Goal: Find specific page/section: Find specific page/section

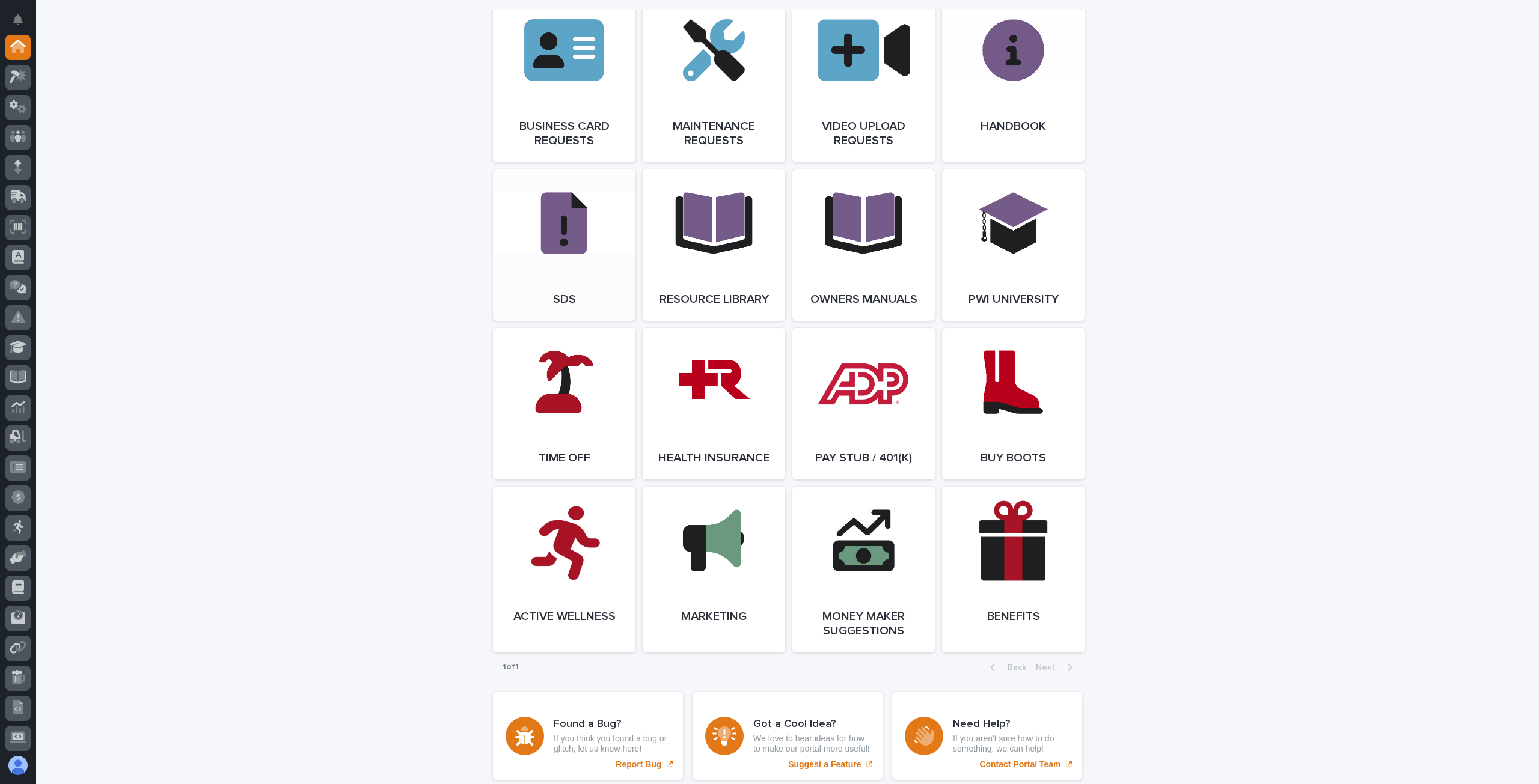
scroll to position [2050, 0]
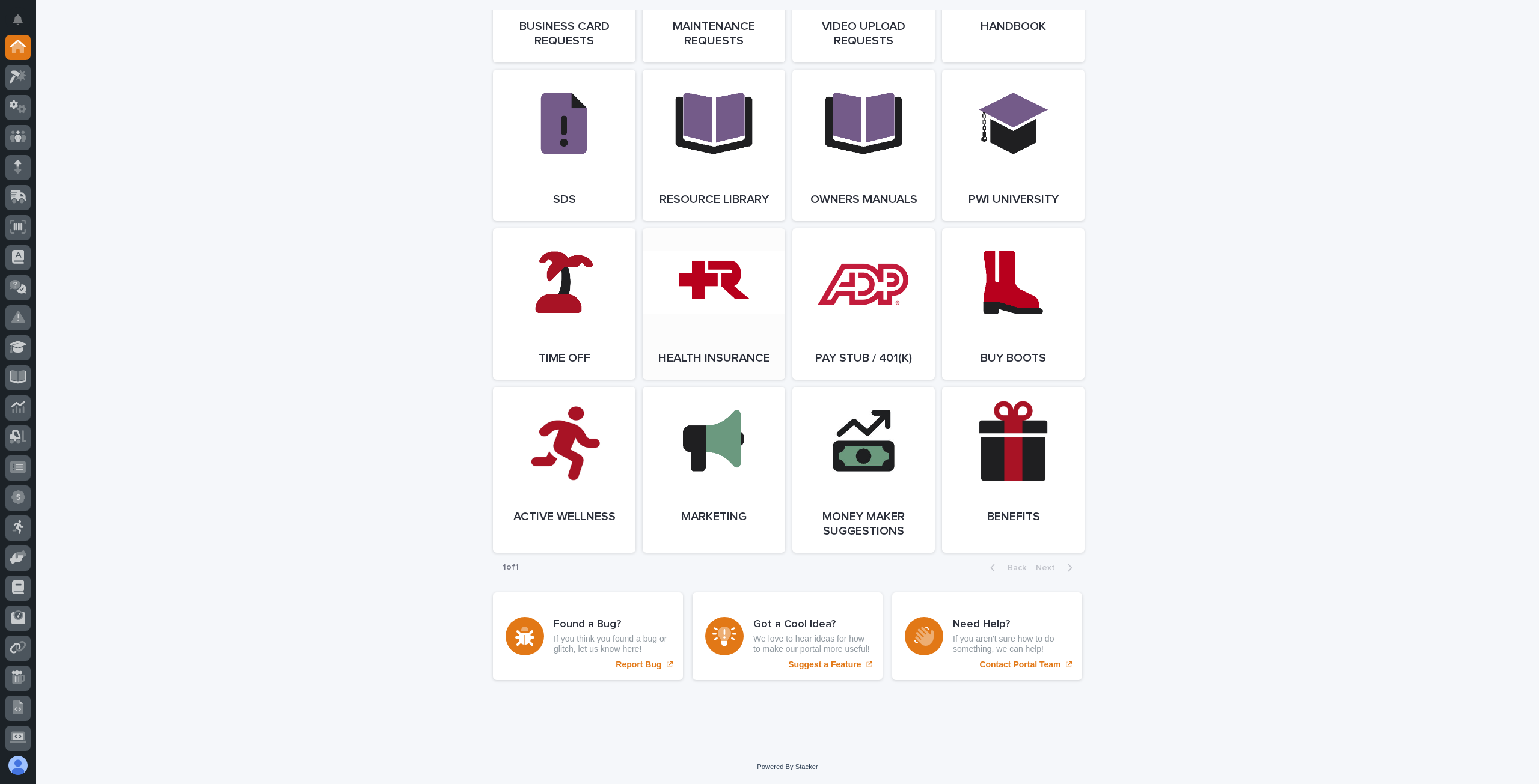
click at [704, 313] on link "Open Link" at bounding box center [713, 304] width 143 height 152
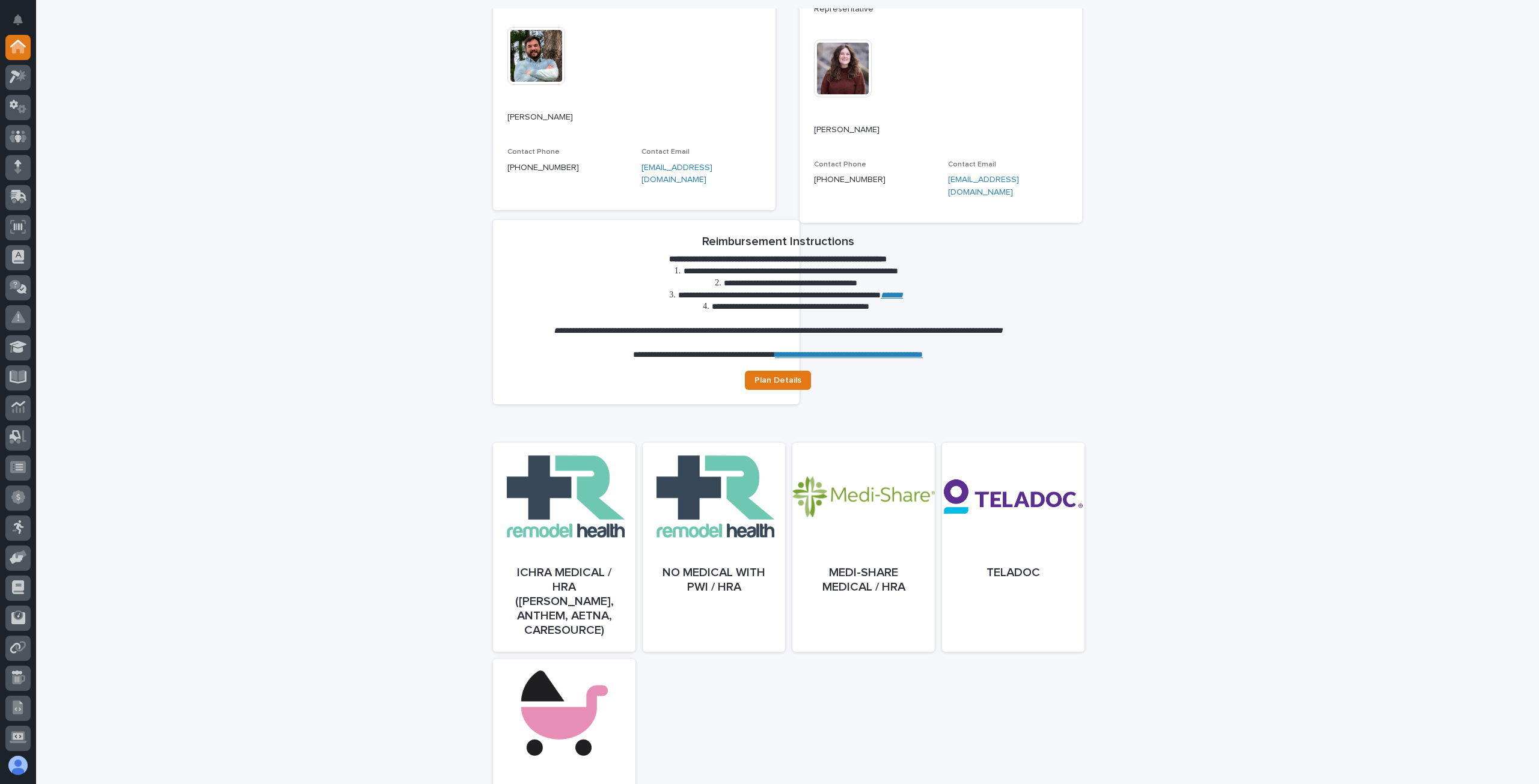
scroll to position [376, 0]
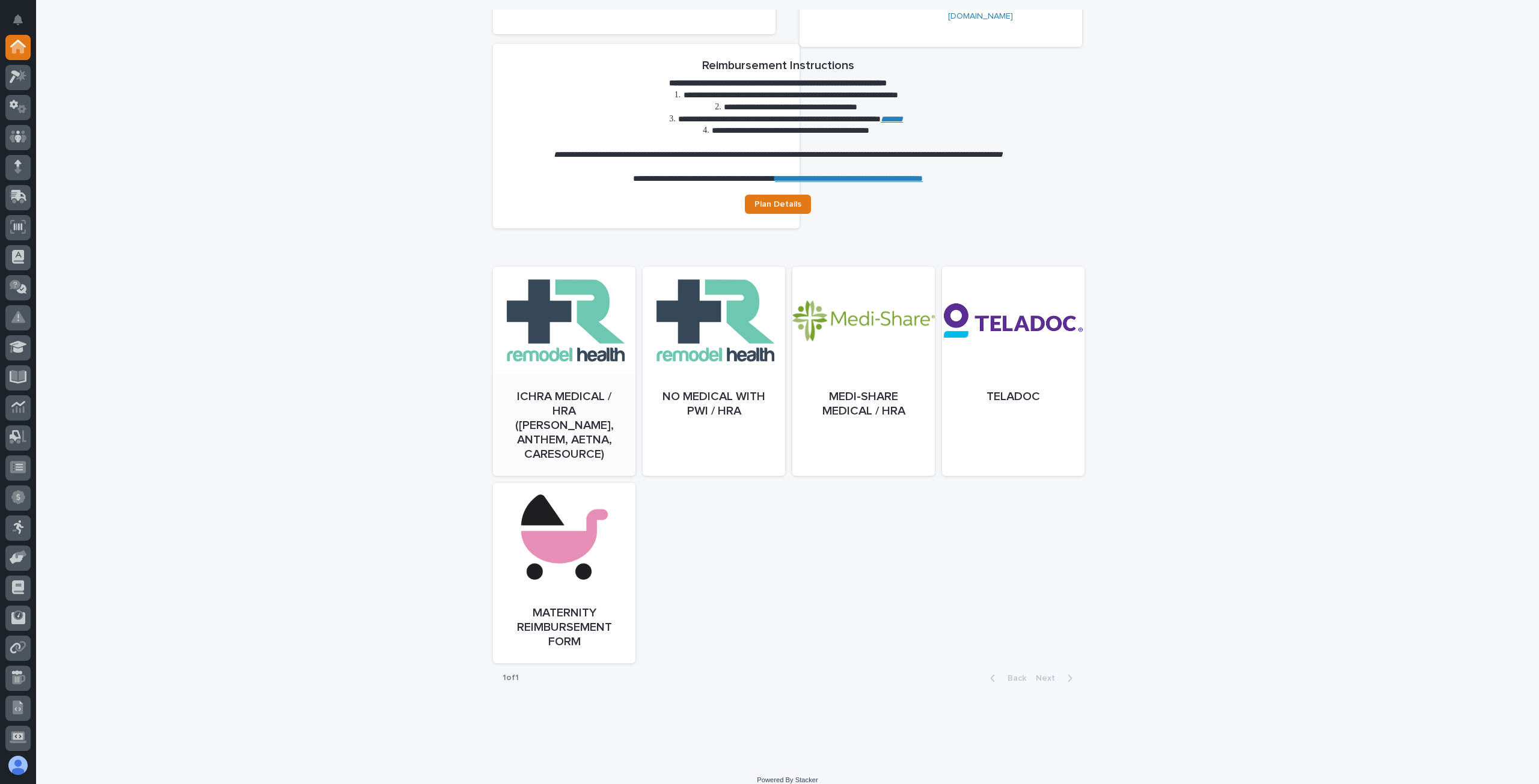
click at [555, 380] on link "Open" at bounding box center [564, 383] width 143 height 209
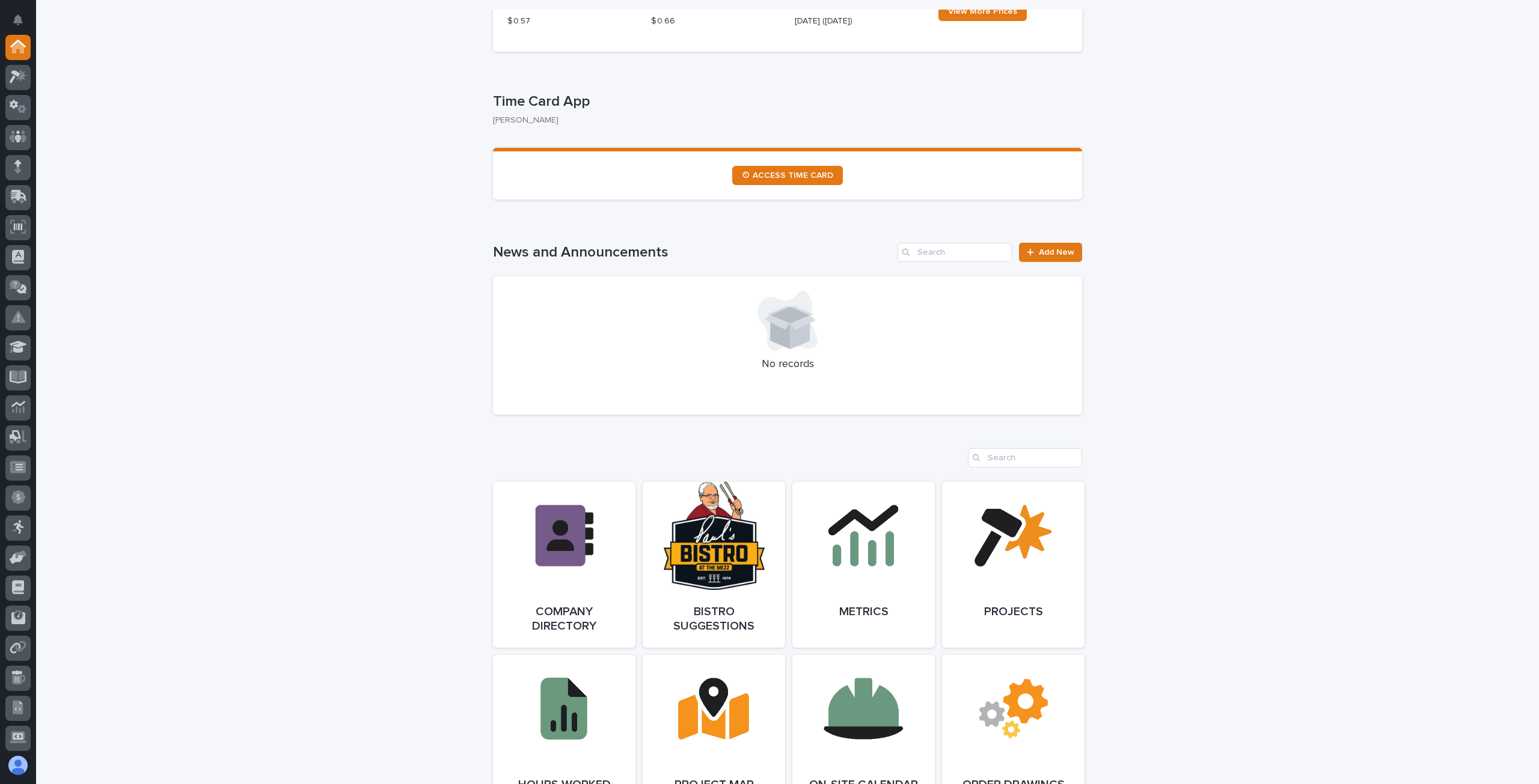
scroll to position [801, 0]
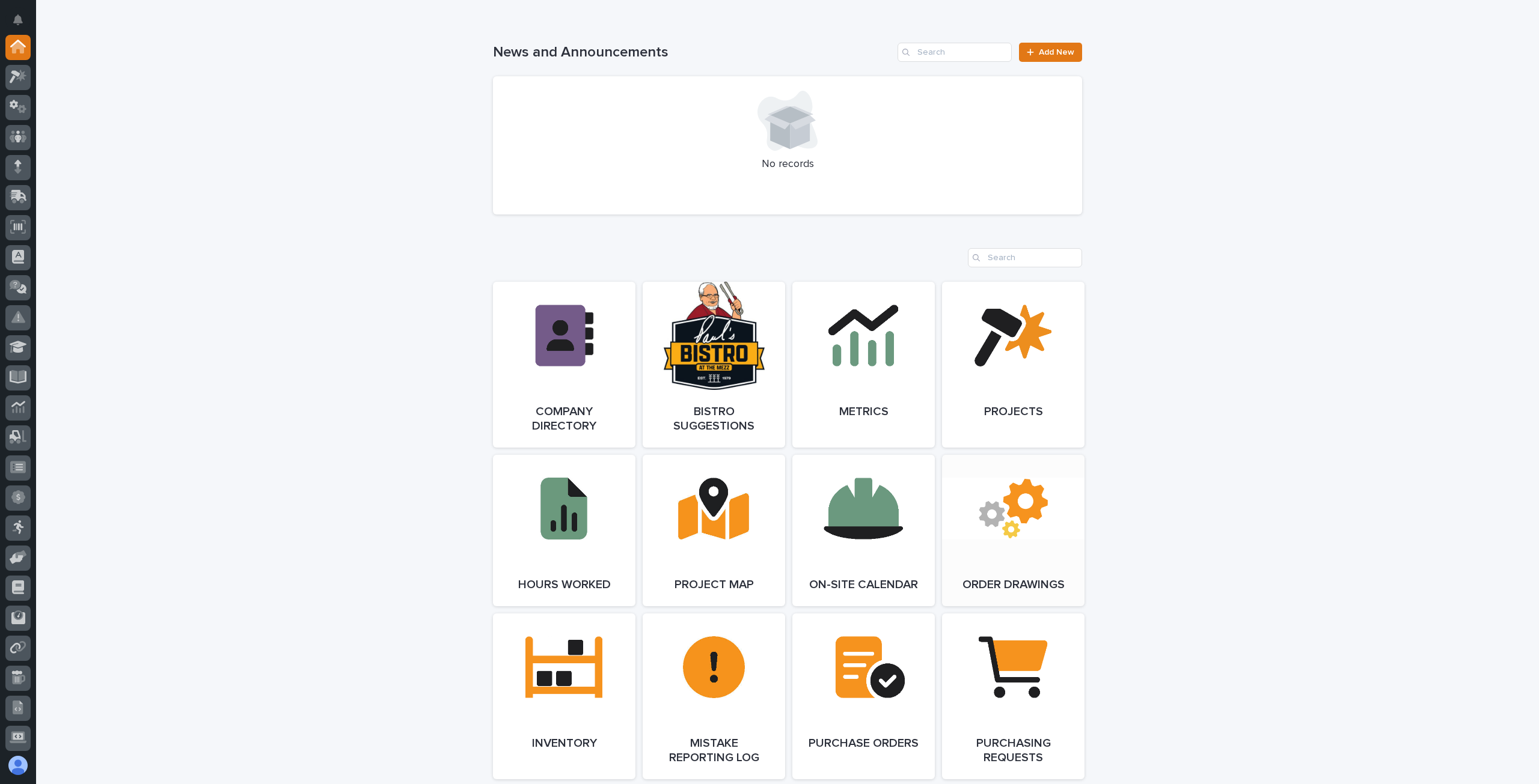
click at [987, 533] on link "Open Link" at bounding box center [1012, 530] width 143 height 152
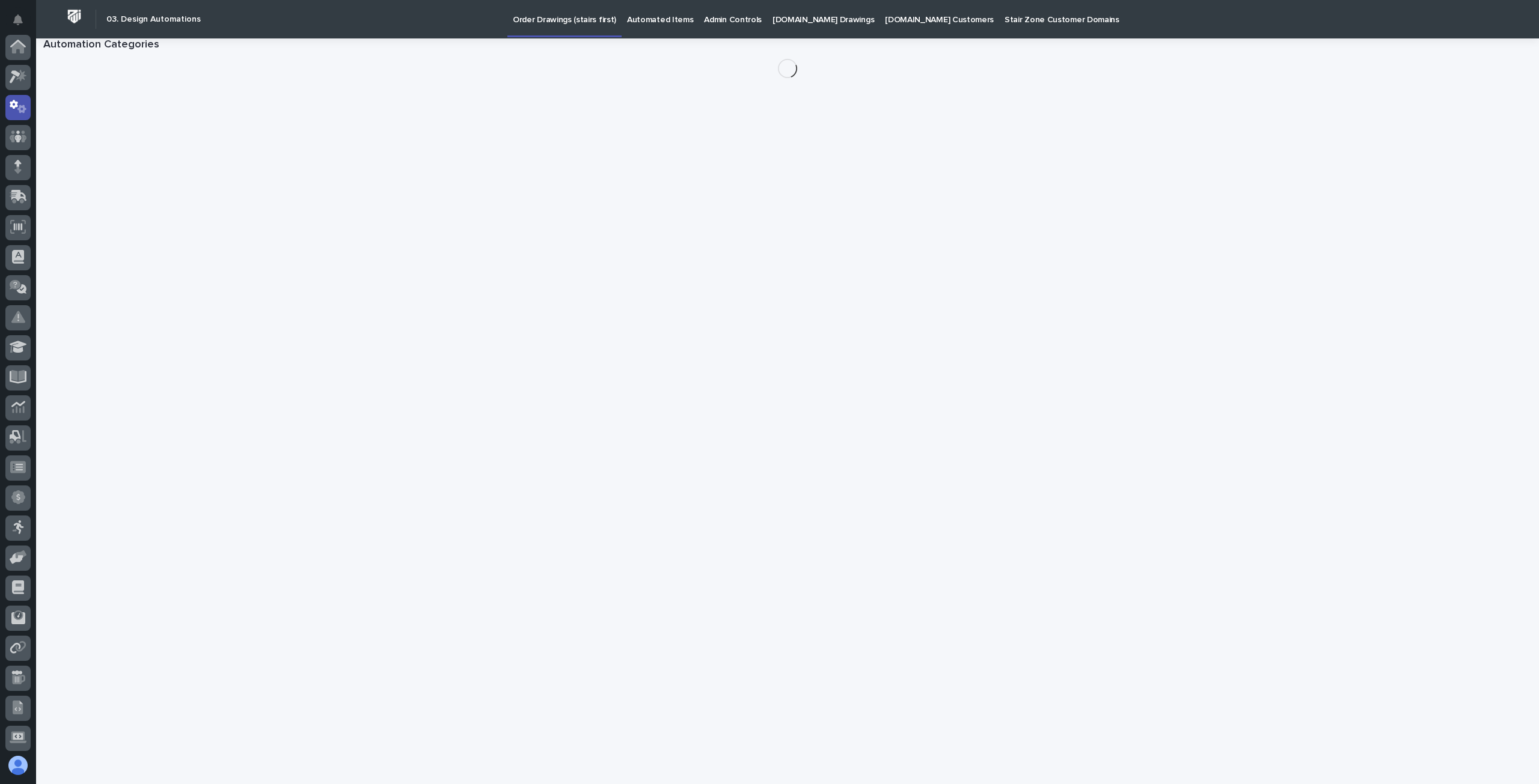
scroll to position [60, 0]
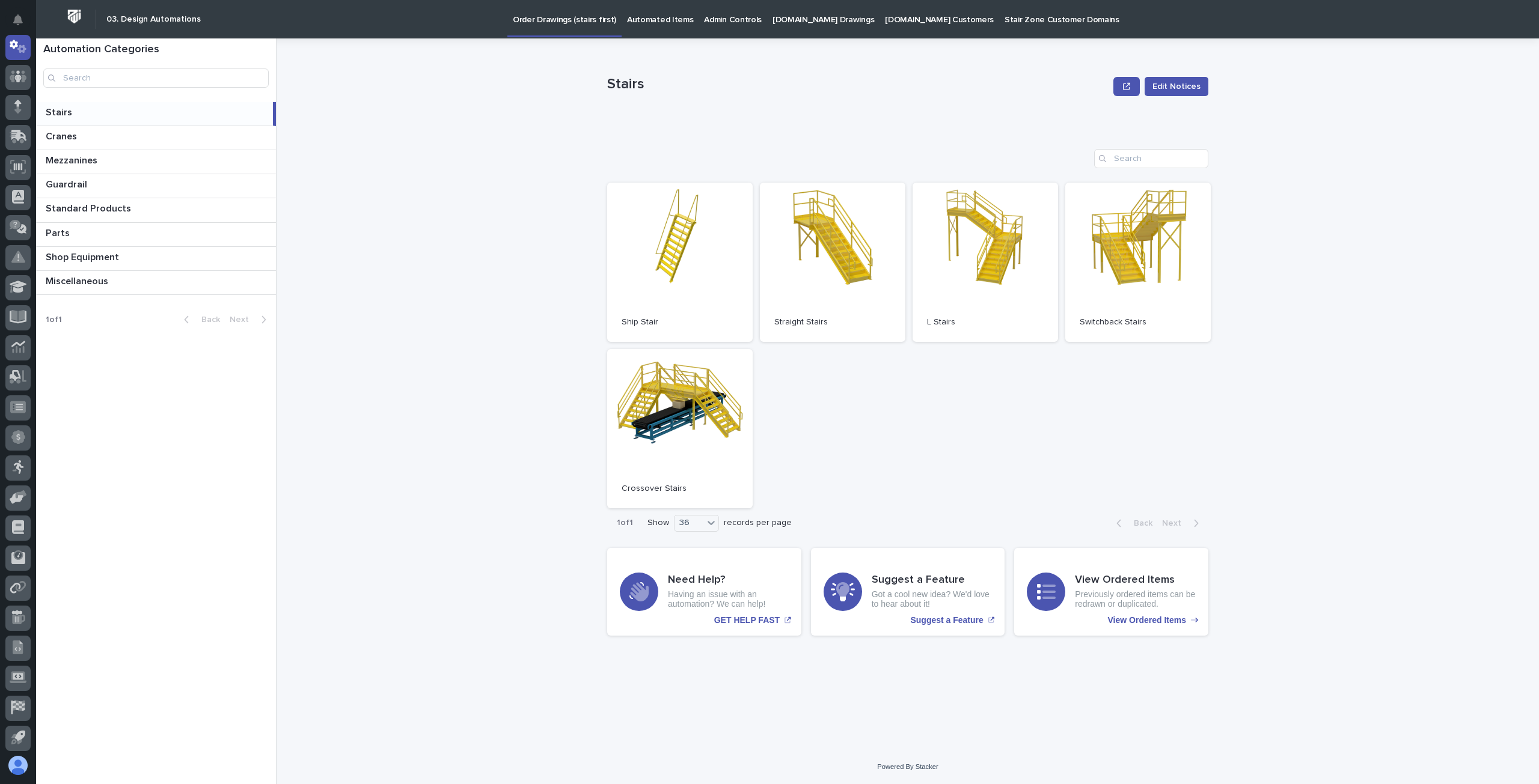
click at [711, 20] on p "Admin Controls" at bounding box center [733, 12] width 58 height 25
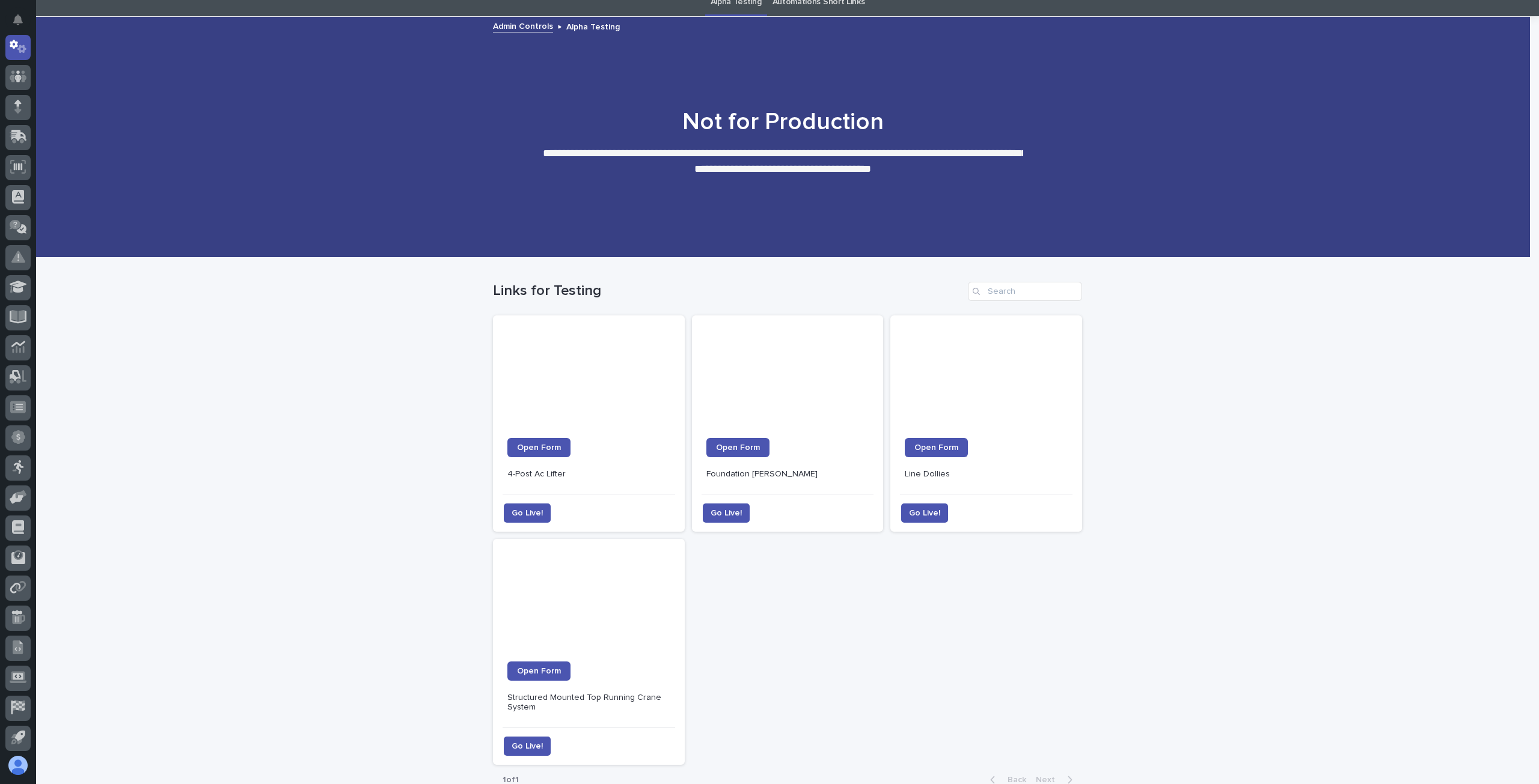
scroll to position [121, 0]
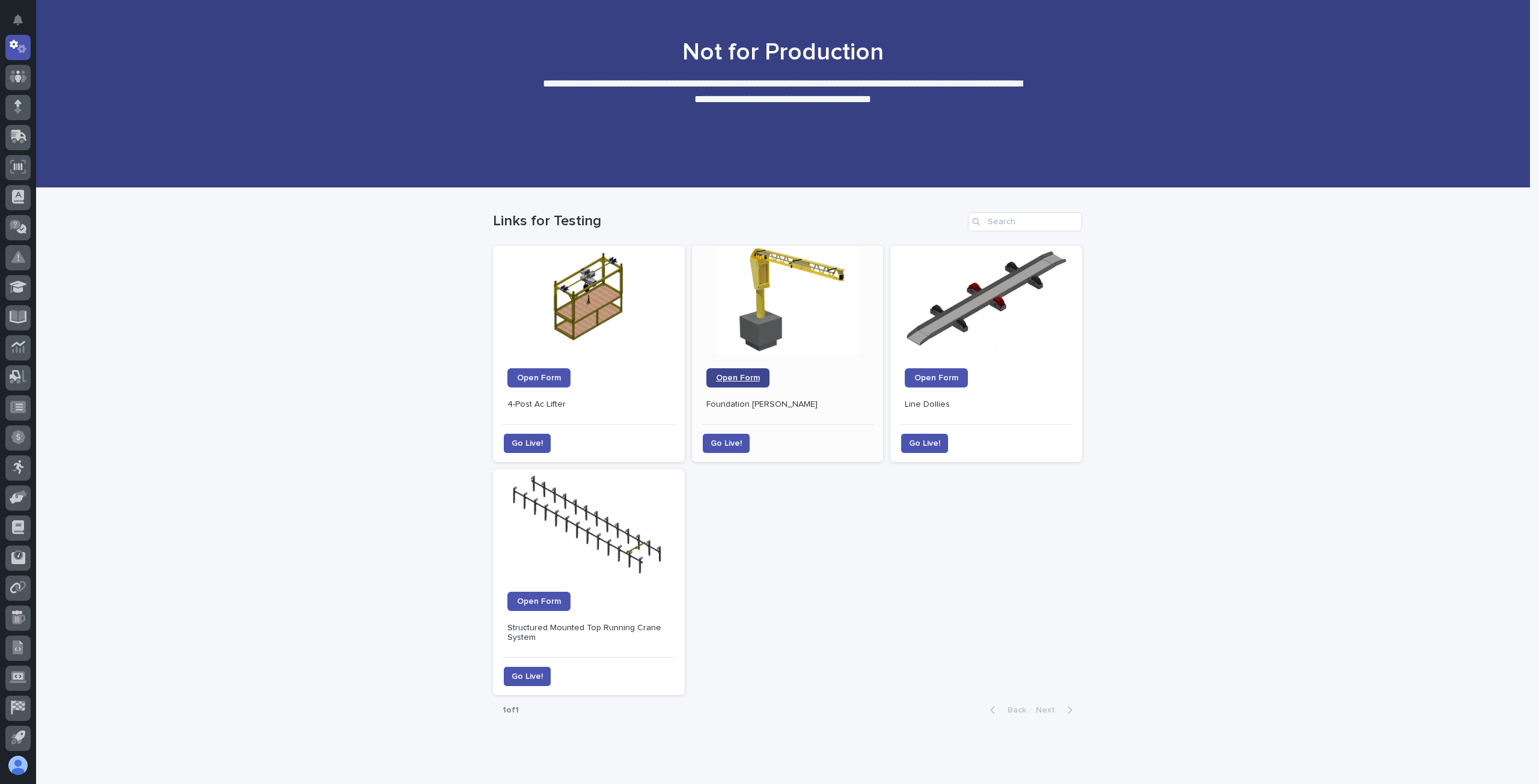
click at [756, 378] on link "Open Form" at bounding box center [737, 377] width 64 height 19
